Goal: Find specific page/section

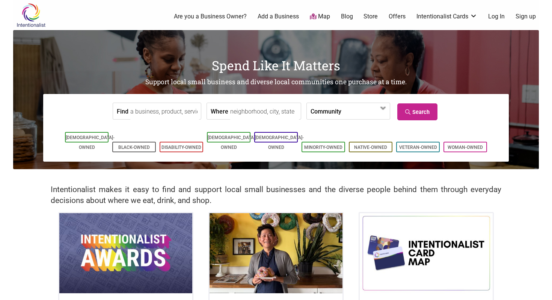
click at [168, 114] on input "Find" at bounding box center [164, 111] width 69 height 17
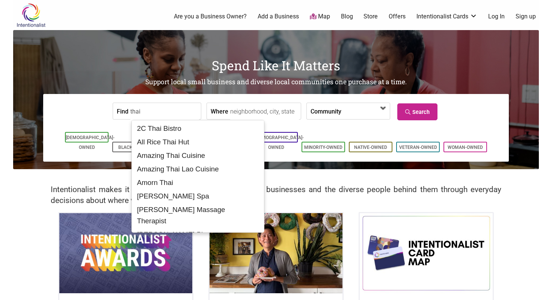
type input "thai"
click at [341, 112] on span at bounding box center [365, 111] width 48 height 16
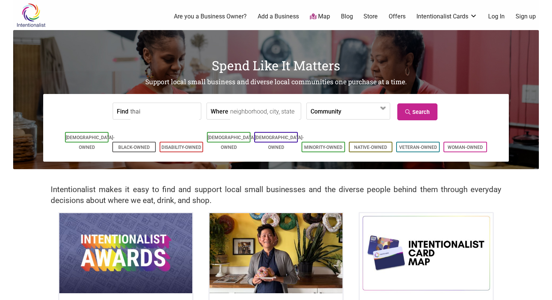
click at [279, 112] on input "Where" at bounding box center [264, 111] width 69 height 17
click at [405, 110] on icon at bounding box center [408, 111] width 7 height 5
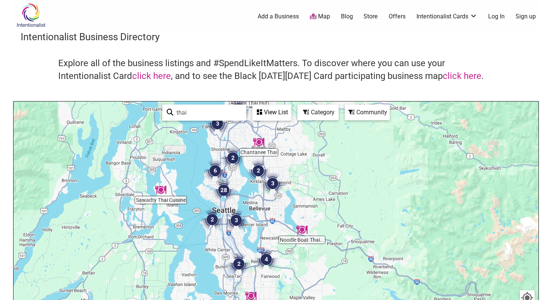
drag, startPoint x: 191, startPoint y: 267, endPoint x: 241, endPoint y: 199, distance: 84.6
click at [241, 199] on div "To navigate, press the arrow keys." at bounding box center [276, 247] width 525 height 292
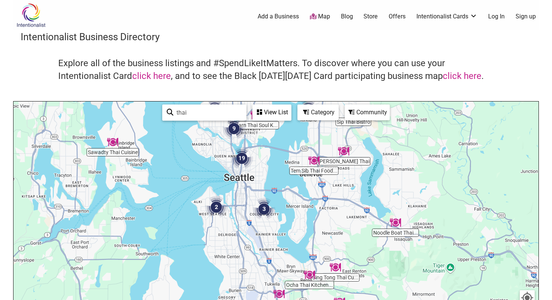
drag, startPoint x: 240, startPoint y: 243, endPoint x: 262, endPoint y: 200, distance: 48.9
click at [262, 200] on div "To navigate, press the arrow keys." at bounding box center [276, 247] width 525 height 292
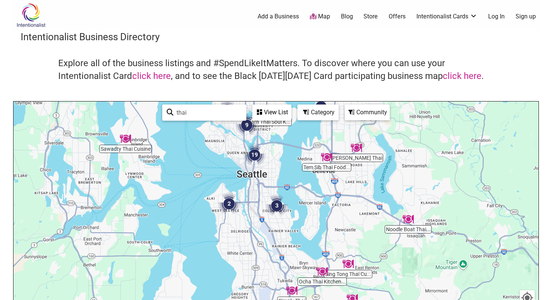
drag, startPoint x: 265, startPoint y: 155, endPoint x: 273, endPoint y: 187, distance: 32.9
click at [273, 187] on div "To navigate, press the arrow keys." at bounding box center [276, 247] width 525 height 292
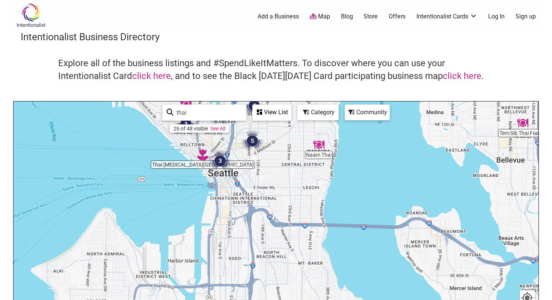
drag, startPoint x: 261, startPoint y: 222, endPoint x: 268, endPoint y: 186, distance: 37.5
click at [268, 186] on div "To navigate, press the arrow keys." at bounding box center [276, 247] width 525 height 292
click at [272, 167] on div "To navigate, press the arrow keys." at bounding box center [276, 247] width 525 height 292
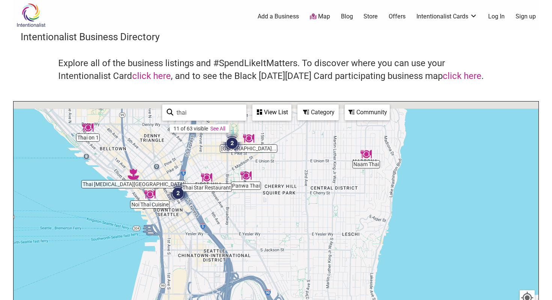
drag, startPoint x: 287, startPoint y: 153, endPoint x: 287, endPoint y: 200, distance: 47.0
click at [287, 200] on div "To navigate, press the arrow keys." at bounding box center [276, 247] width 525 height 292
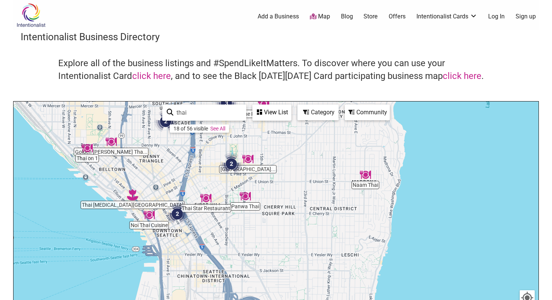
click at [369, 178] on img "Naam Thai" at bounding box center [365, 174] width 11 height 11
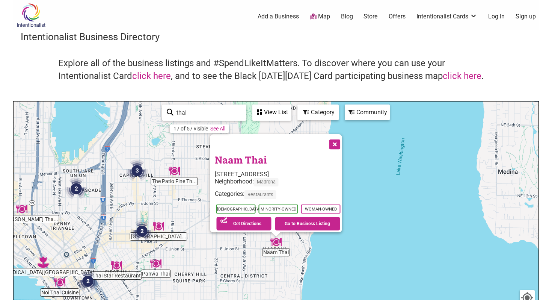
click at [338, 141] on button "Close" at bounding box center [334, 143] width 19 height 19
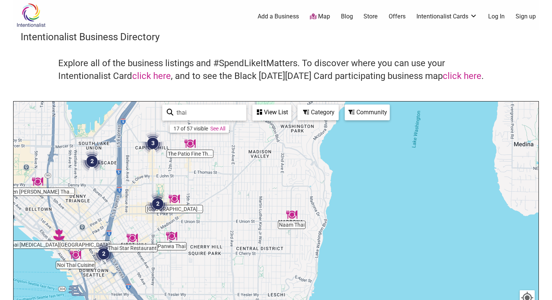
drag, startPoint x: 289, startPoint y: 228, endPoint x: 341, endPoint y: 142, distance: 99.8
click at [341, 142] on div "To navigate, press the arrow keys." at bounding box center [276, 247] width 525 height 292
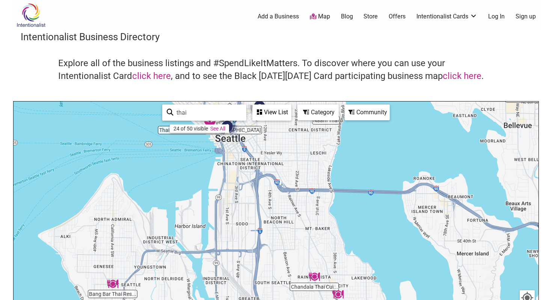
drag, startPoint x: 317, startPoint y: 243, endPoint x: 316, endPoint y: 180, distance: 63.1
click at [316, 180] on div "To navigate, press the arrow keys." at bounding box center [276, 247] width 525 height 292
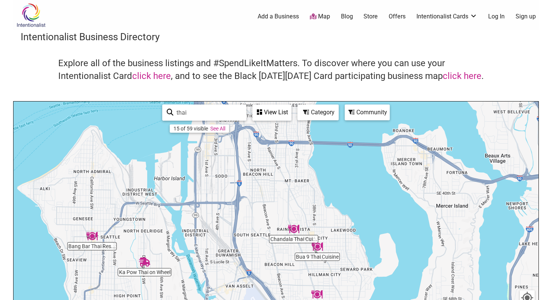
drag, startPoint x: 319, startPoint y: 231, endPoint x: 297, endPoint y: 184, distance: 52.3
click at [297, 184] on div "To navigate, press the arrow keys." at bounding box center [276, 247] width 525 height 292
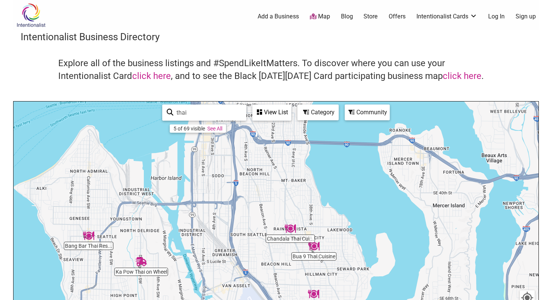
click at [290, 232] on img "Chandala Thai Cuisine" at bounding box center [290, 228] width 11 height 11
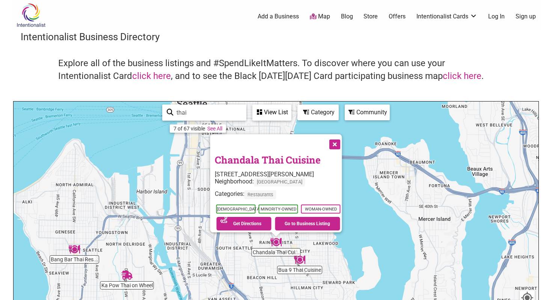
click at [344, 136] on button "Close" at bounding box center [334, 143] width 19 height 19
